Goal: Task Accomplishment & Management: Manage account settings

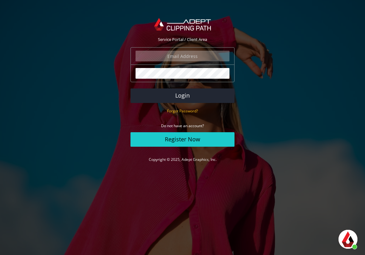
scroll to position [37, 0]
click at [196, 56] on input "email" at bounding box center [182, 56] width 94 height 11
type input "[PERSON_NAME][EMAIL_ADDRESS][DOMAIN_NAME]"
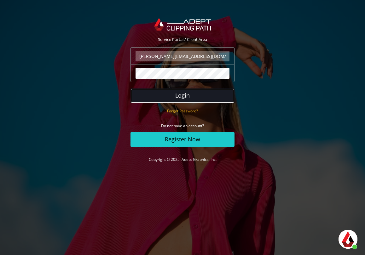
click at [193, 99] on button "Login" at bounding box center [182, 95] width 104 height 14
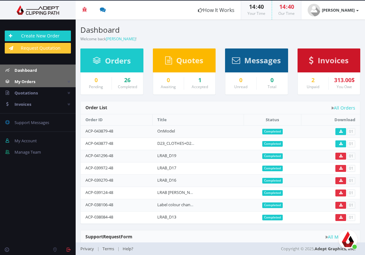
click at [32, 82] on span "My Orders" at bounding box center [24, 82] width 21 height 6
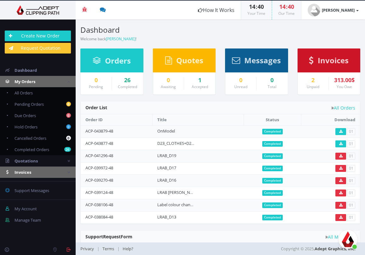
click at [30, 171] on span "Invoices" at bounding box center [22, 172] width 17 height 6
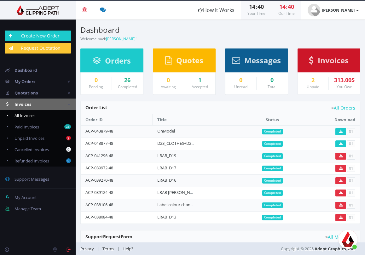
click at [29, 114] on span "All Invoices" at bounding box center [24, 116] width 21 height 6
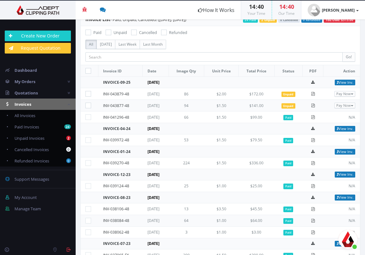
scroll to position [36, 0]
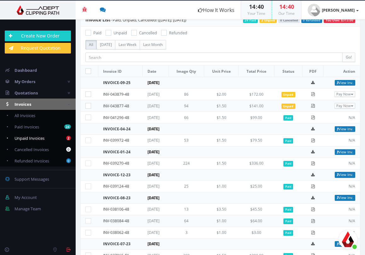
click at [40, 140] on span "Unpaid Invoices" at bounding box center [29, 138] width 30 height 6
checkbox input "true"
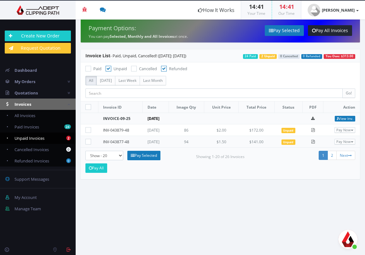
click at [211, 207] on section "Payment Options: You can pay Selected, Monthly and All Invoices at once. Pay Se…" at bounding box center [220, 138] width 289 height 236
